Goal: Find specific page/section: Find specific page/section

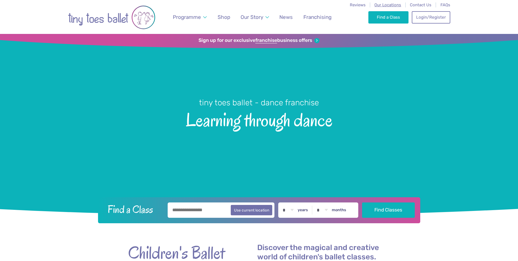
click at [386, 6] on span "Our Locations" at bounding box center [388, 4] width 27 height 5
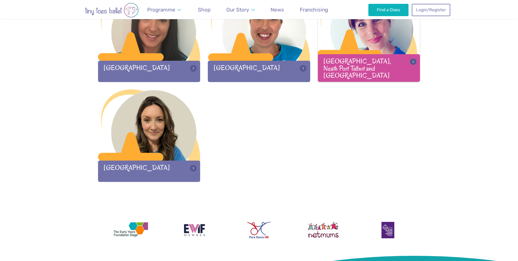
scroll to position [765, 0]
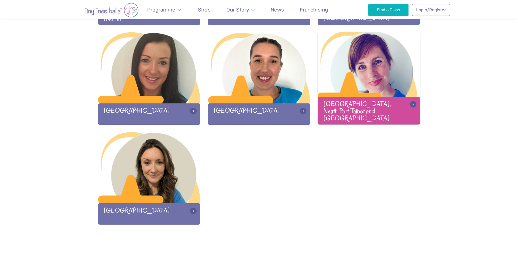
click at [359, 74] on div at bounding box center [369, 68] width 102 height 72
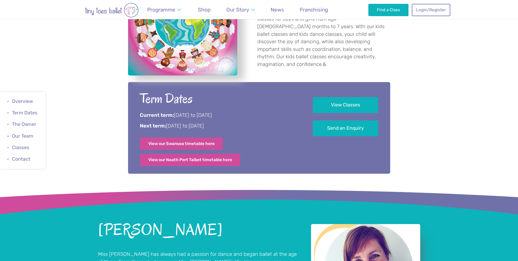
scroll to position [273, 0]
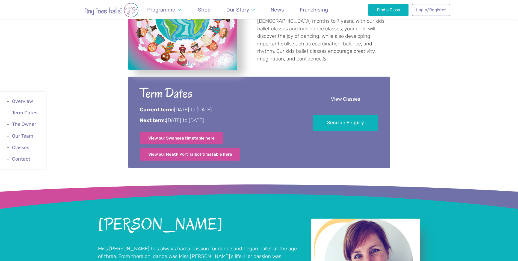
click at [326, 95] on link "View Classes" at bounding box center [345, 99] width 65 height 16
